Goal: Information Seeking & Learning: Learn about a topic

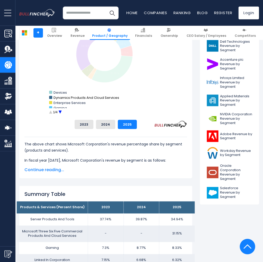
scroll to position [171, 0]
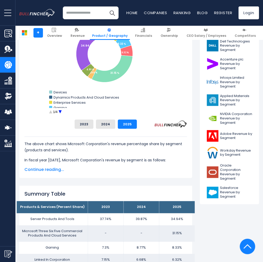
click at [60, 111] on circle "Microsoft Corporation's Revenue Share by Segment" at bounding box center [60, 112] width 8 height 8
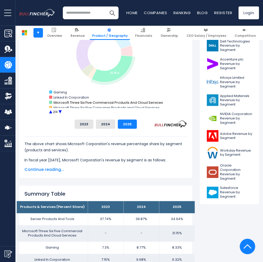
click at [69, 103] on text "Microsoft Three Six Five Commercial Products And Cloud Services" at bounding box center [109, 102] width 110 height 5
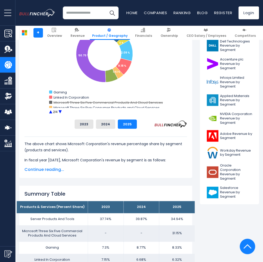
click at [69, 103] on text "Microsoft Three Six Five Commercial Products And Cloud Services" at bounding box center [109, 102] width 110 height 5
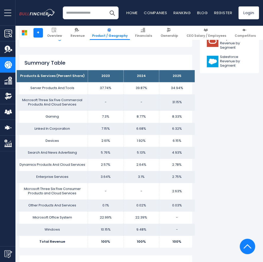
scroll to position [308, 0]
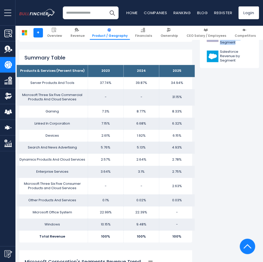
drag, startPoint x: 23, startPoint y: 96, endPoint x: 199, endPoint y: 94, distance: 175.8
click at [183, 102] on td "31.15%" at bounding box center [178, 97] width 36 height 16
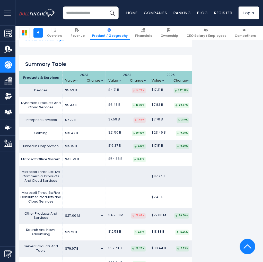
scroll to position [913, 0]
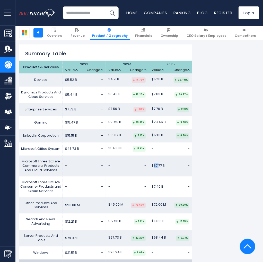
drag, startPoint x: 154, startPoint y: 146, endPoint x: 159, endPoint y: 146, distance: 5.2
click at [159, 164] on span "$87.77 B" at bounding box center [158, 166] width 13 height 4
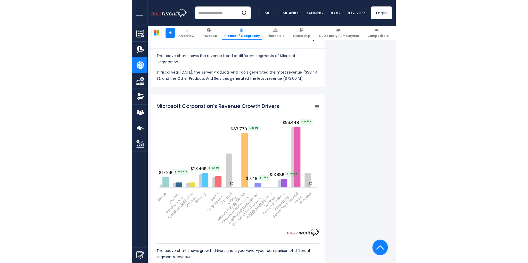
scroll to position [570, 0]
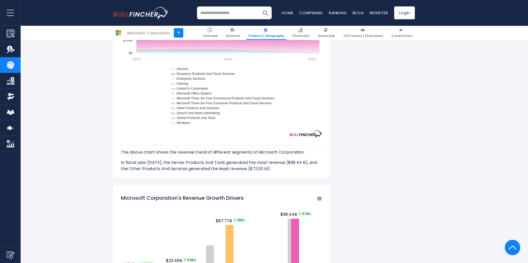
click at [263, 142] on div "Microsoft Corporation's Revenue by Segment In fiscal year 2025, Microsoft Corpo…" at bounding box center [264, 195] width 528 height 1300
click at [263, 94] on div "Microsoft Corporation's Revenue by Segment In fiscal year 2025, Microsoft Corpo…" at bounding box center [264, 182] width 302 height 1275
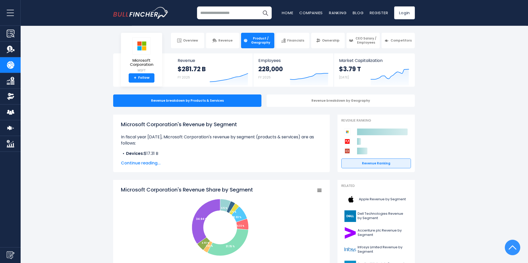
scroll to position [0, 0]
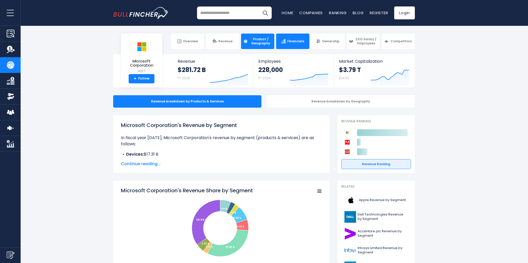
click at [263, 45] on link "Financials" at bounding box center [292, 41] width 33 height 15
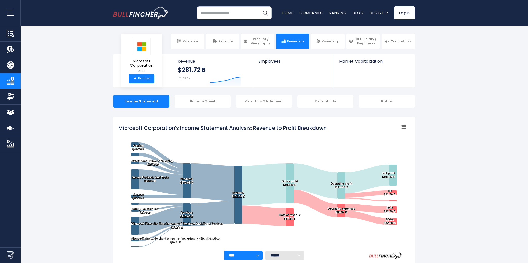
scroll to position [86, 0]
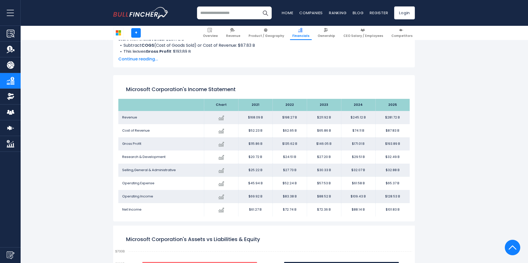
scroll to position [470, 0]
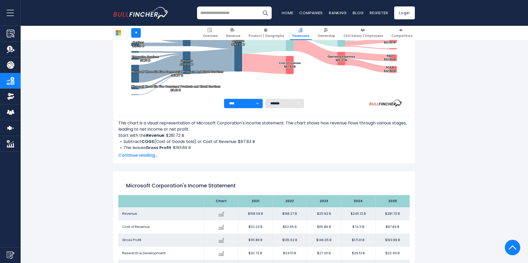
scroll to position [0, 0]
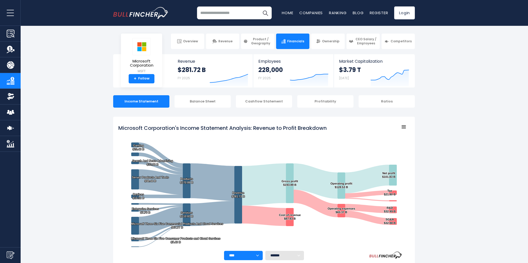
click at [239, 13] on input "search" at bounding box center [234, 12] width 75 height 13
type input "*******"
click at [265, 11] on img "Search" at bounding box center [265, 13] width 7 height 7
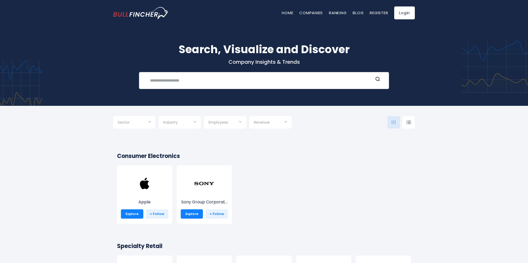
click at [214, 82] on input "text" at bounding box center [260, 81] width 226 height 10
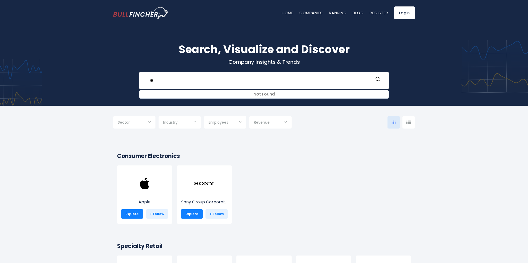
type input "*"
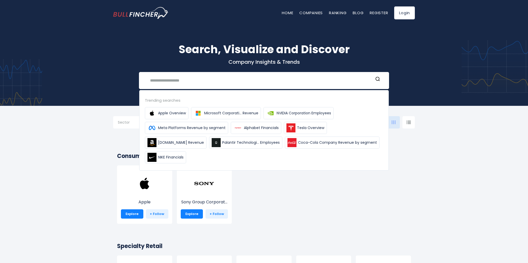
click at [382, 199] on div "Apple Explore + Follow Sony Group Corporat... Explore + Follow" at bounding box center [261, 196] width 298 height 63
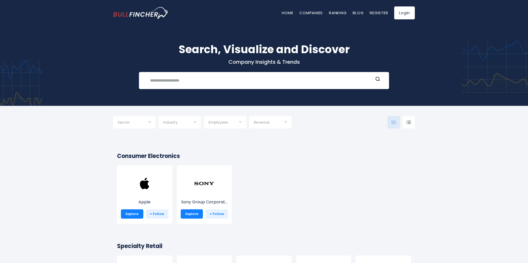
click at [148, 129] on div "Sector Technology Consumer Cyclical Financial Services Energy" at bounding box center [264, 122] width 302 height 23
click at [148, 125] on input "Selection" at bounding box center [134, 122] width 33 height 9
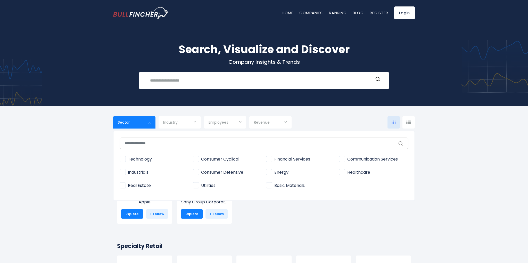
click at [45, 156] on div at bounding box center [264, 131] width 528 height 263
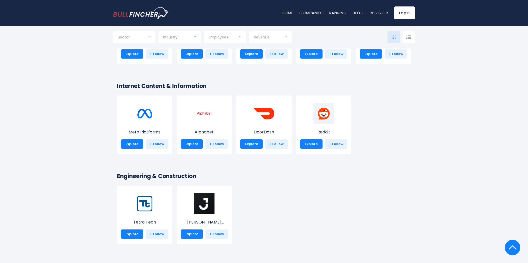
scroll to position [772, 0]
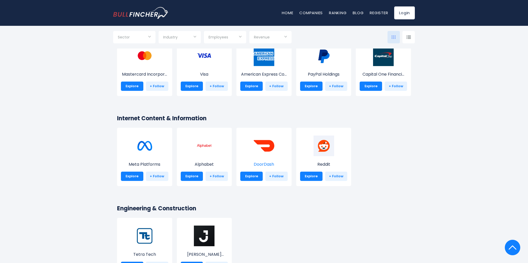
click at [268, 148] on img at bounding box center [264, 145] width 21 height 21
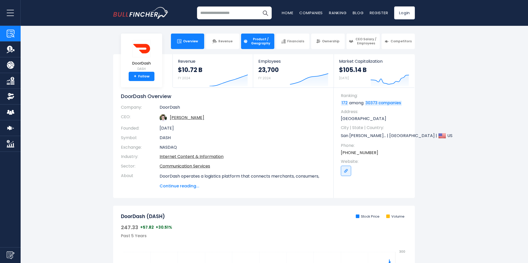
click at [249, 43] on link "Product / Geography" at bounding box center [257, 41] width 33 height 15
